Goal: Task Accomplishment & Management: Use online tool/utility

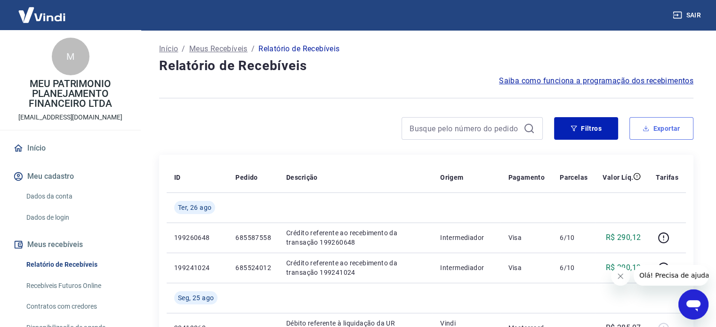
click at [660, 125] on button "Exportar" at bounding box center [661, 128] width 64 height 23
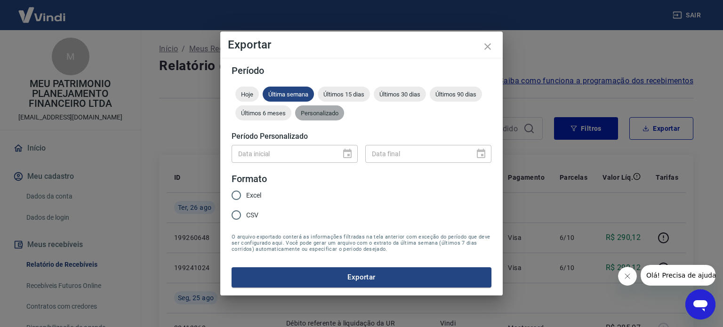
click at [323, 114] on span "Personalizado" at bounding box center [319, 113] width 49 height 7
type input "DD/MM/YYYY"
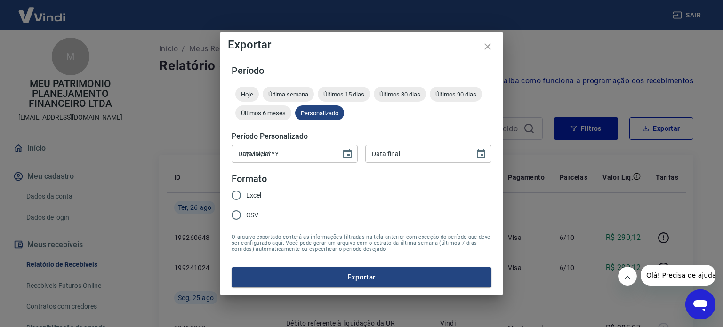
click at [296, 154] on input "DD/MM/YYYY" at bounding box center [283, 153] width 103 height 17
click at [355, 153] on button "Choose date" at bounding box center [347, 154] width 19 height 19
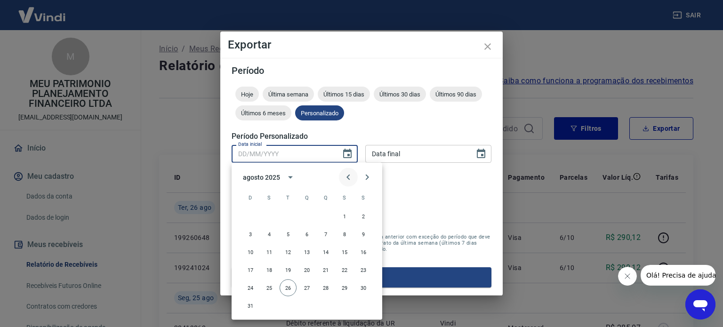
click at [346, 178] on icon "Previous month" at bounding box center [348, 177] width 11 height 11
click at [283, 215] on button "1" at bounding box center [288, 216] width 17 height 17
type input "[DATE]"
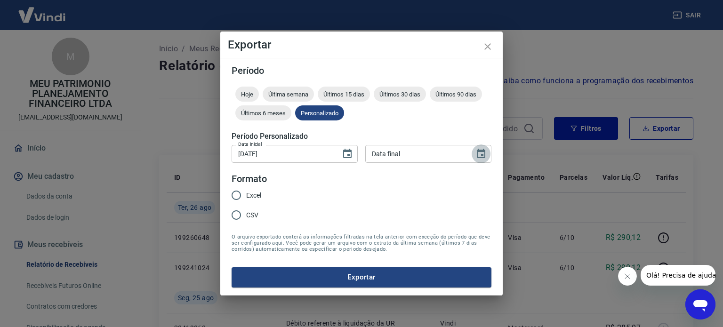
click at [476, 150] on icon "Choose date" at bounding box center [480, 153] width 11 height 11
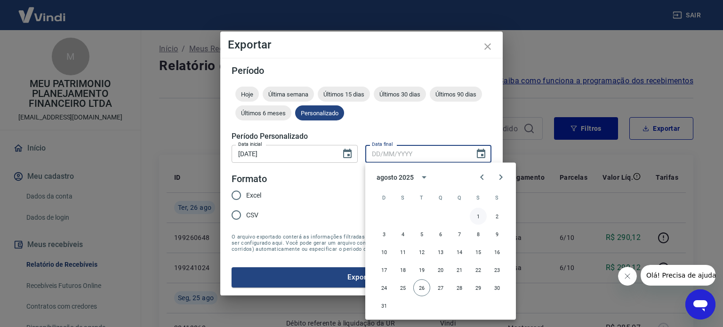
click at [478, 223] on button "1" at bounding box center [478, 216] width 17 height 17
type input "[DATE]"
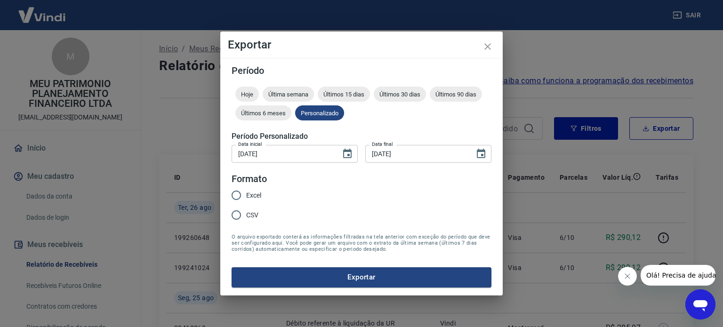
click at [231, 191] on input "Excel" at bounding box center [236, 195] width 20 height 20
radio input "true"
click at [299, 271] on button "Exportar" at bounding box center [362, 277] width 260 height 20
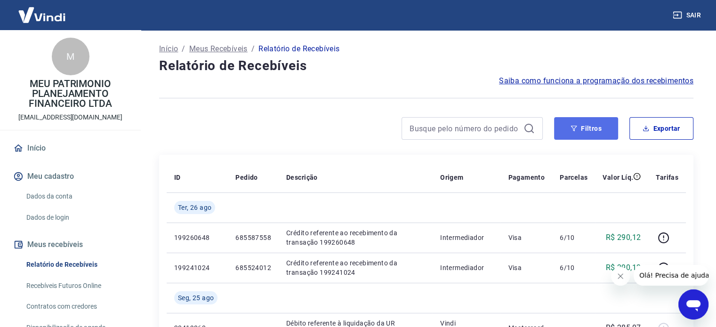
click at [595, 129] on button "Filtros" at bounding box center [586, 128] width 64 height 23
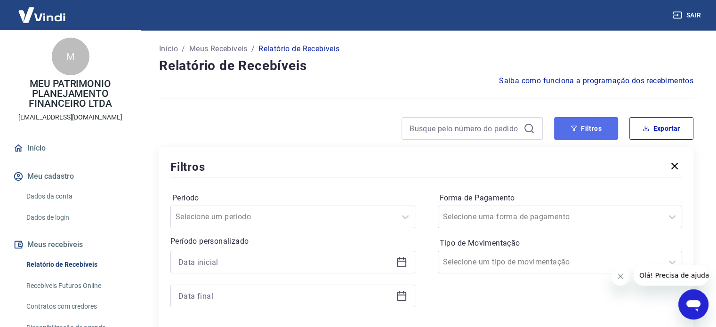
click at [593, 125] on button "Filtros" at bounding box center [586, 128] width 64 height 23
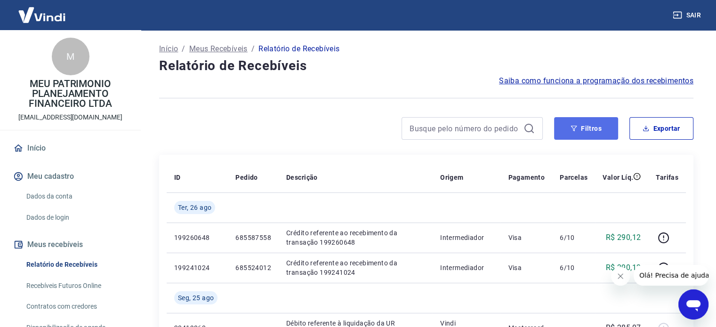
click at [582, 127] on button "Filtros" at bounding box center [586, 128] width 64 height 23
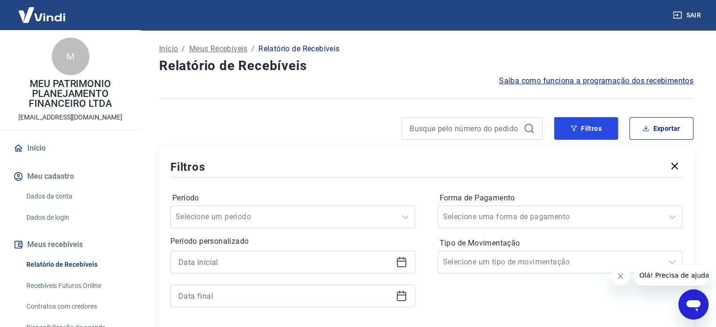
scroll to position [47, 0]
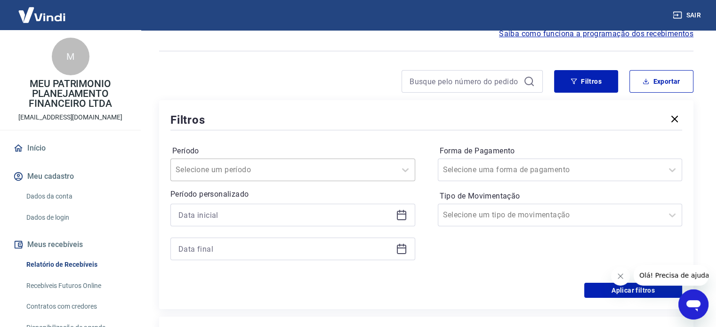
click at [287, 170] on div at bounding box center [284, 169] width 216 height 13
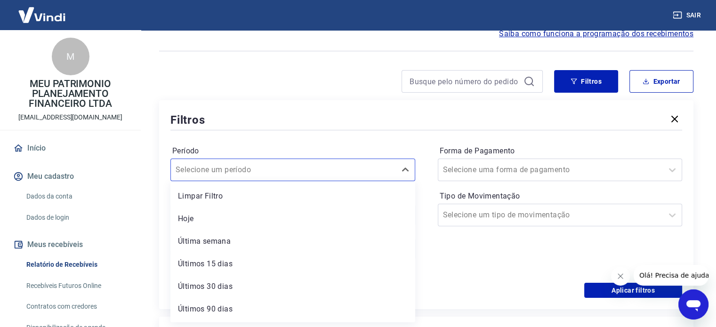
scroll to position [21, 0]
click at [502, 267] on div "Forma de Pagamento Selecione uma forma de pagamento Tipo de Movimentação Seleci…" at bounding box center [560, 208] width 245 height 128
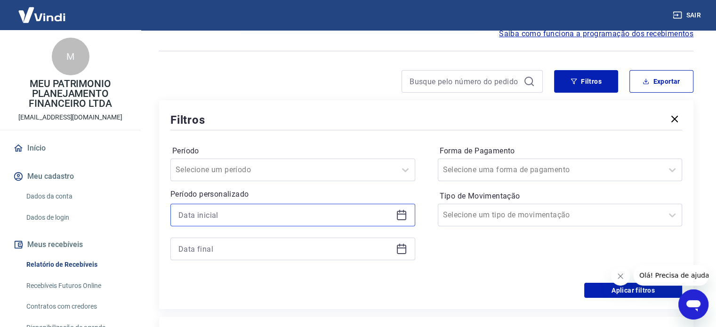
click at [251, 214] on input at bounding box center [285, 215] width 214 height 14
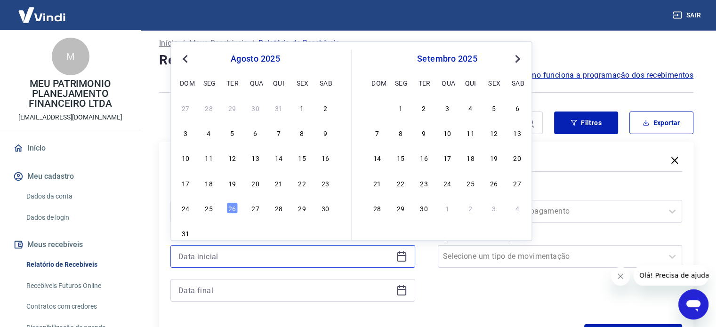
scroll to position [0, 0]
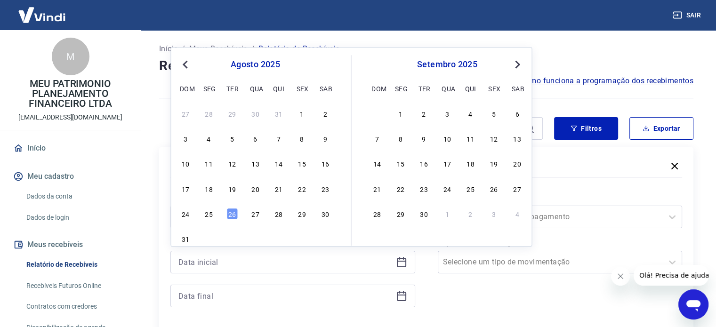
click at [179, 64] on button "Previous Month" at bounding box center [184, 64] width 11 height 11
click at [238, 109] on div "29 30 1 2 3 4 5" at bounding box center [254, 113] width 153 height 14
click at [237, 114] on div "1" at bounding box center [231, 113] width 11 height 11
click at [279, 212] on div "Selecione um período" at bounding box center [292, 217] width 245 height 23
type input "[DATE]"
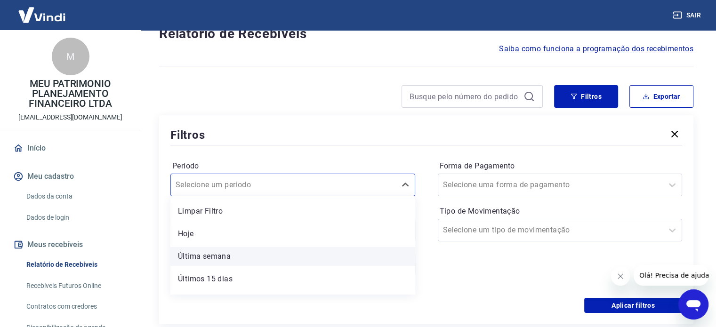
scroll to position [43, 0]
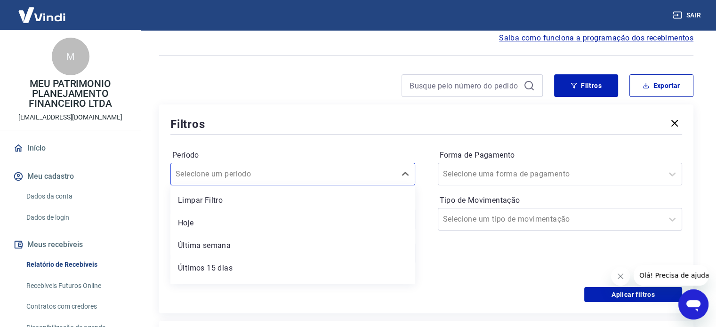
click at [207, 135] on hr at bounding box center [426, 134] width 512 height 0
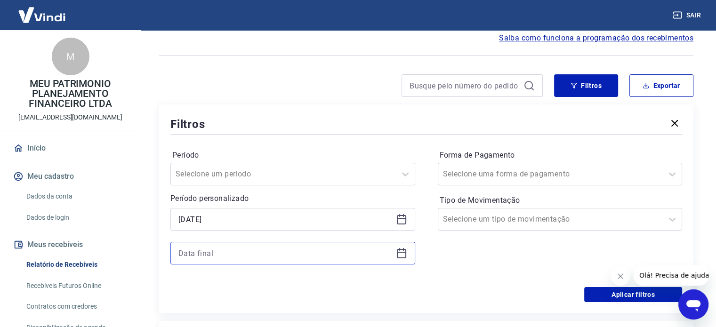
click at [228, 249] on input at bounding box center [285, 253] width 214 height 14
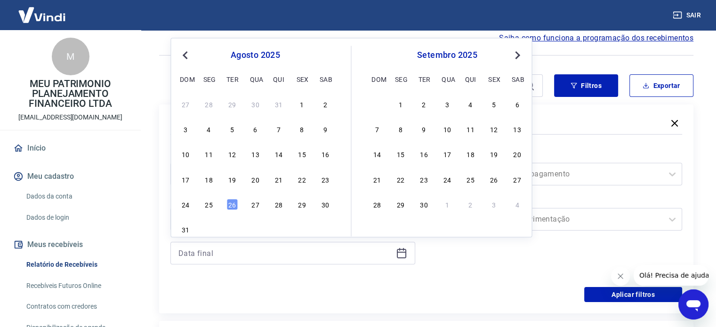
click at [181, 50] on button "Previous Month" at bounding box center [184, 54] width 11 height 11
click at [281, 208] on div "31" at bounding box center [278, 204] width 11 height 11
click at [503, 283] on div "Período Selecione um período Período personalizado Selected date: [DATE] [DATE]…" at bounding box center [426, 211] width 512 height 151
type input "[DATE]"
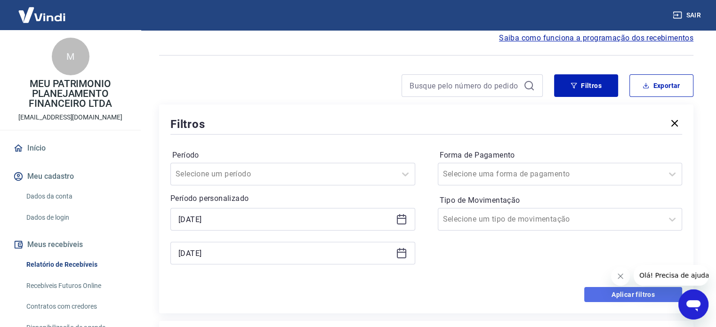
click at [627, 292] on button "Aplicar filtros" at bounding box center [633, 294] width 98 height 15
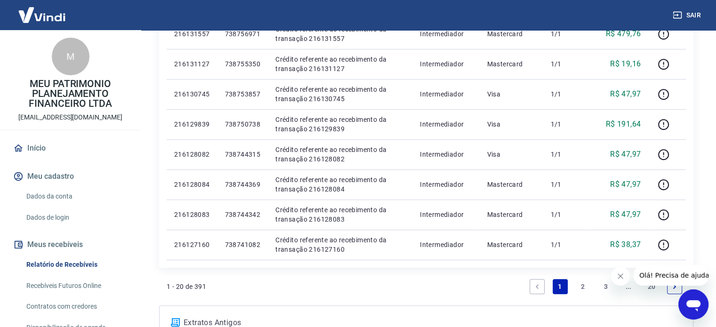
scroll to position [652, 0]
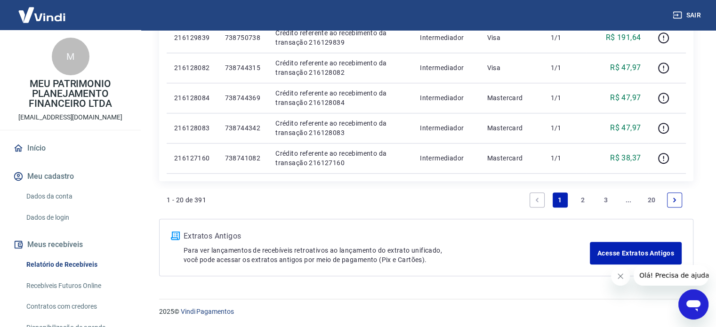
click at [654, 203] on link "20" at bounding box center [652, 200] width 16 height 15
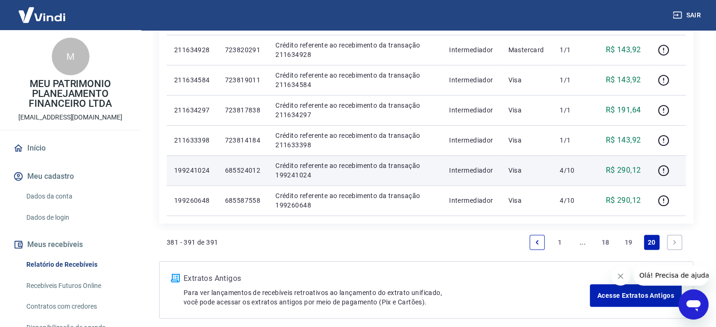
scroll to position [381, 0]
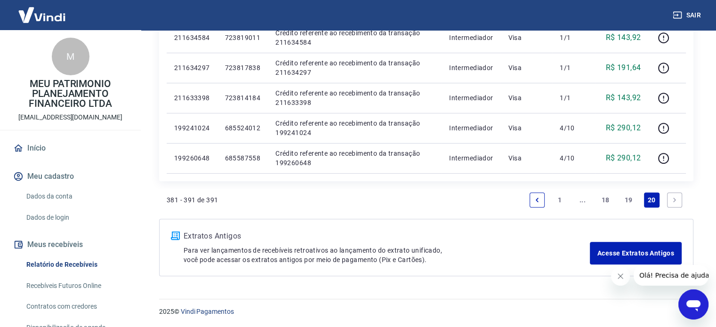
click at [607, 195] on link "18" at bounding box center [606, 200] width 16 height 15
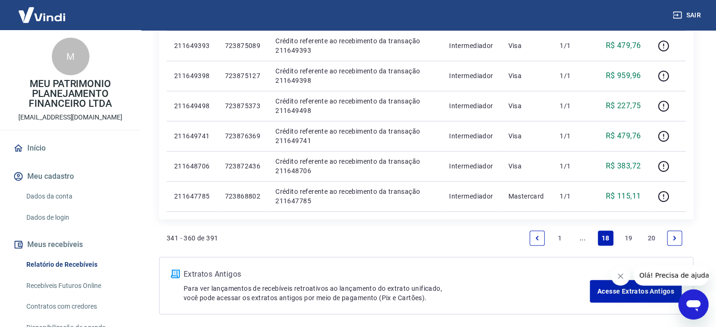
scroll to position [652, 0]
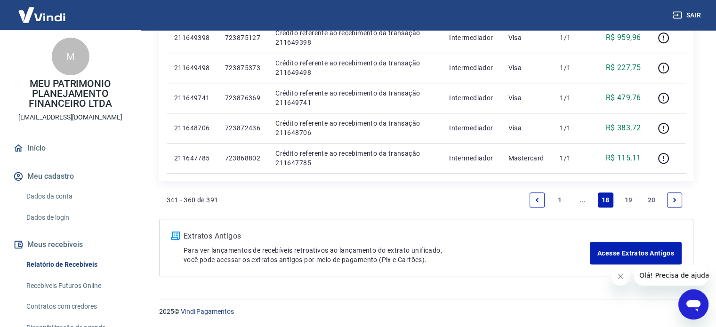
click at [584, 203] on link "..." at bounding box center [582, 200] width 15 height 15
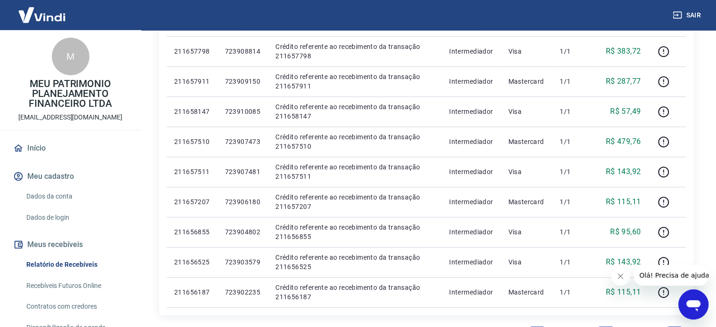
scroll to position [652, 0]
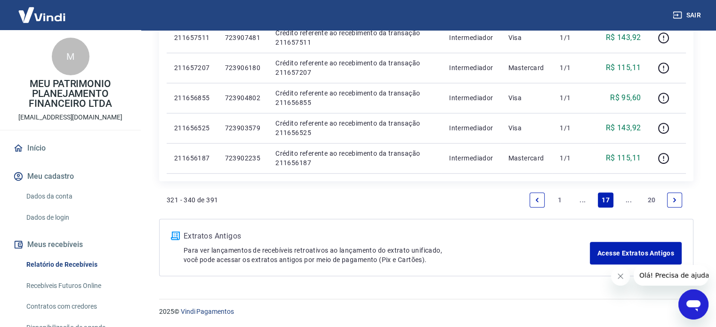
click at [539, 202] on icon "Previous page" at bounding box center [537, 200] width 7 height 7
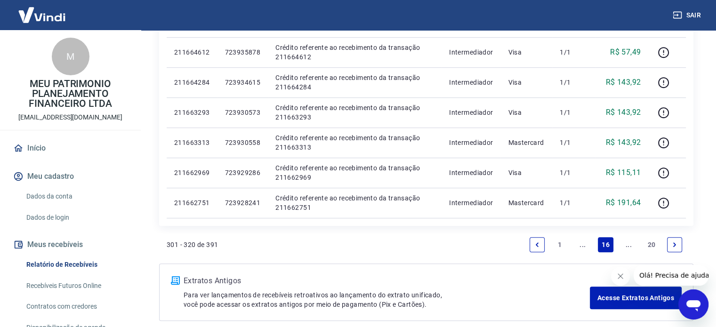
scroll to position [652, 0]
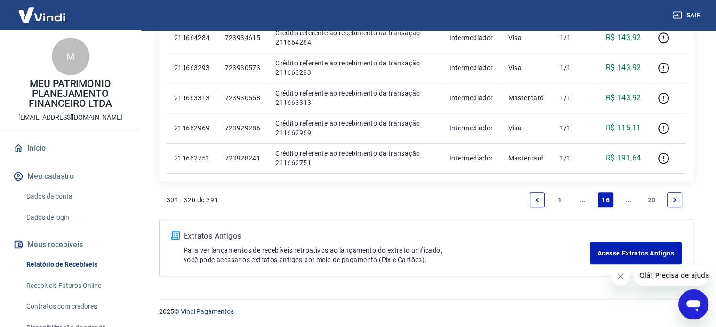
click at [539, 207] on li "Pagination" at bounding box center [537, 200] width 23 height 23
click at [545, 200] on li "Pagination" at bounding box center [537, 200] width 23 height 23
click at [543, 200] on link "Previous page" at bounding box center [537, 200] width 15 height 15
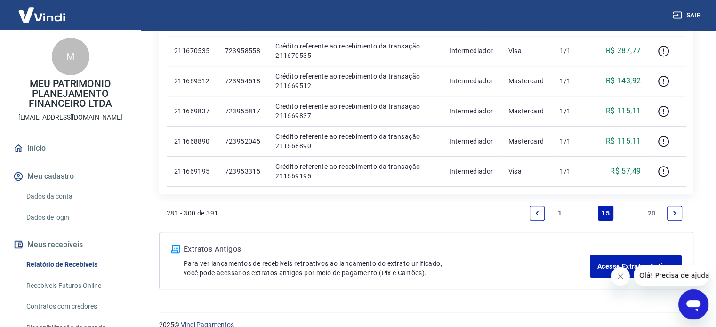
scroll to position [652, 0]
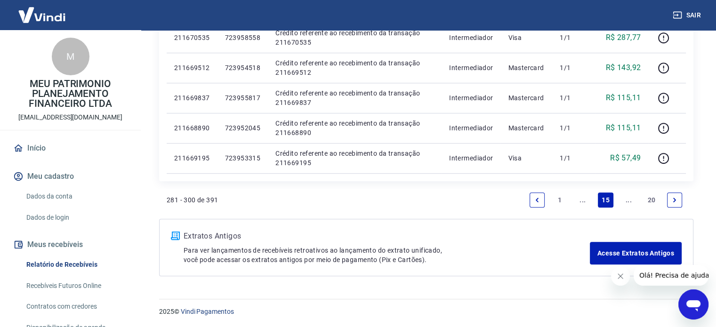
click at [532, 196] on link "Previous page" at bounding box center [537, 200] width 15 height 15
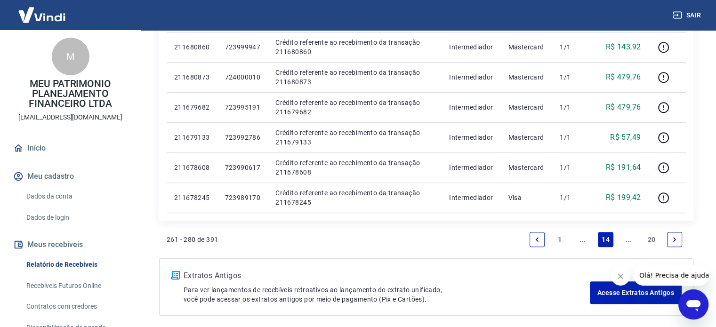
scroll to position [652, 0]
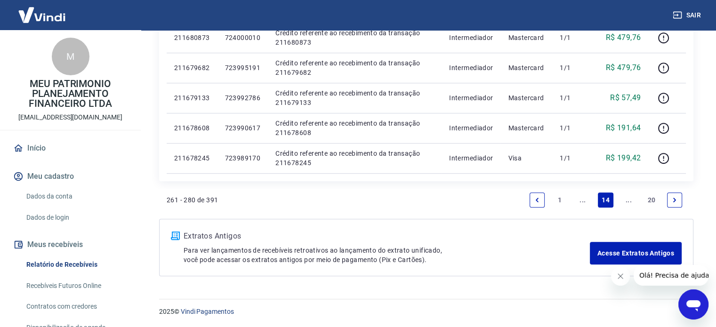
click at [538, 197] on icon "Previous page" at bounding box center [537, 200] width 7 height 7
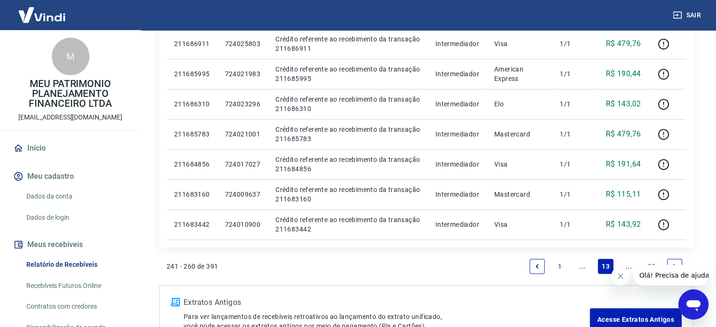
scroll to position [652, 0]
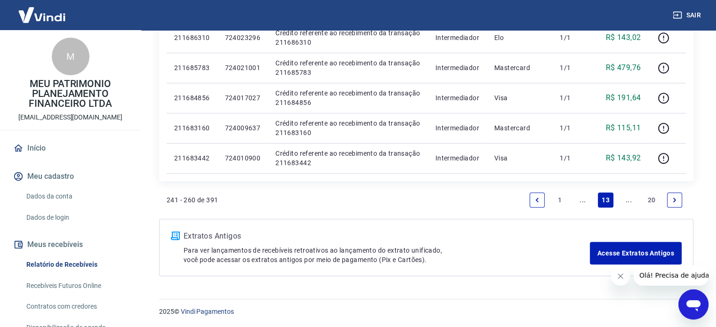
click at [536, 199] on icon "Previous page" at bounding box center [537, 200] width 7 height 7
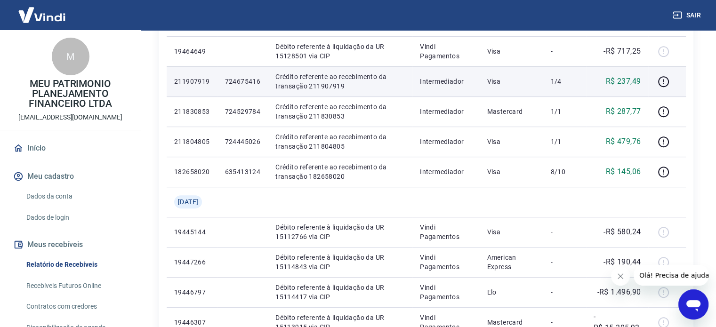
scroll to position [659, 0]
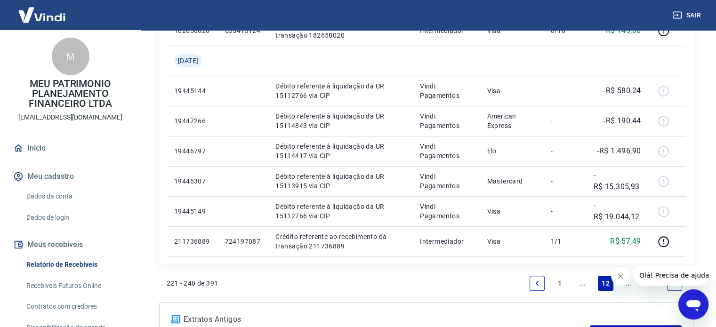
drag, startPoint x: 538, startPoint y: 280, endPoint x: 580, endPoint y: 256, distance: 48.7
click at [538, 280] on icon "Previous page" at bounding box center [537, 283] width 7 height 7
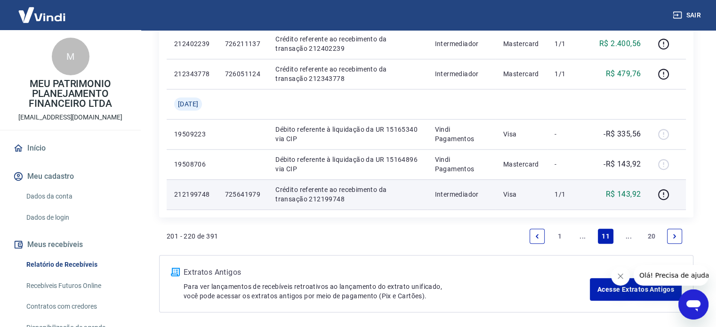
scroll to position [846, 0]
